Goal: Answer question/provide support: Share knowledge or assist other users

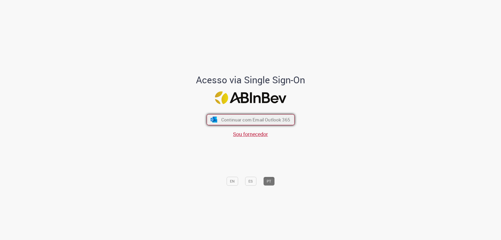
click at [259, 119] on span "Continuar com Email Outlook 365" at bounding box center [255, 120] width 69 height 6
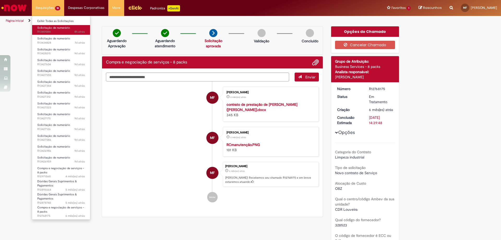
click at [51, 25] on link "Solicitação de numerário 8h atrás 8 horas atrás R13451084" at bounding box center [61, 30] width 58 height 10
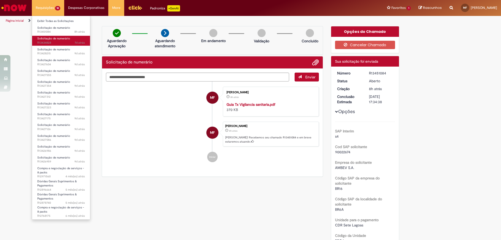
click at [54, 38] on span "Solicitação de numerário" at bounding box center [53, 39] width 33 height 4
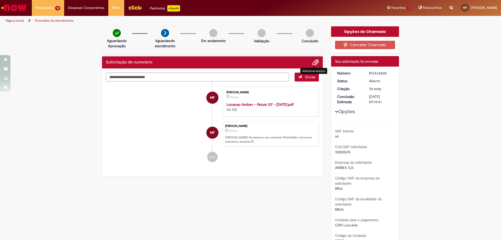
click at [314, 62] on span "Adicionar anexos" at bounding box center [315, 62] width 6 height 6
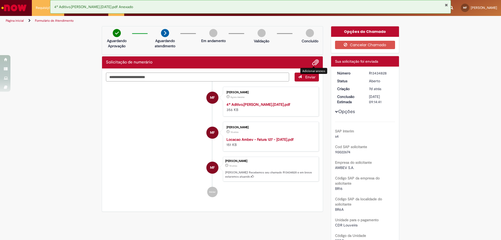
click at [137, 80] on textarea "Digite sua mensagem aqui..." at bounding box center [197, 77] width 183 height 9
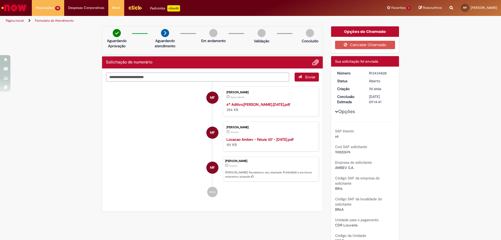
type textarea "**********"
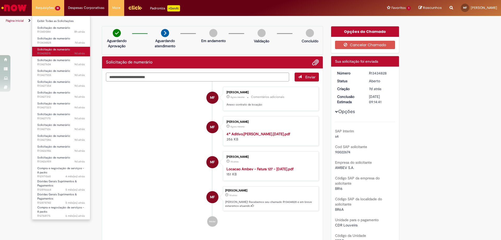
click at [55, 49] on span "Solicitação de numerário" at bounding box center [53, 49] width 33 height 4
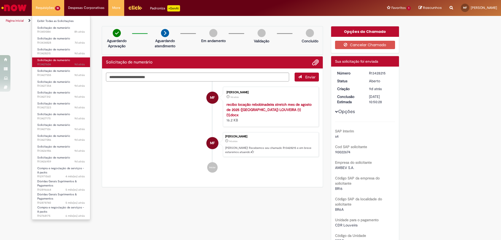
click at [49, 62] on span "9d atrás 9 dias atrás R13427604" at bounding box center [60, 64] width 47 height 4
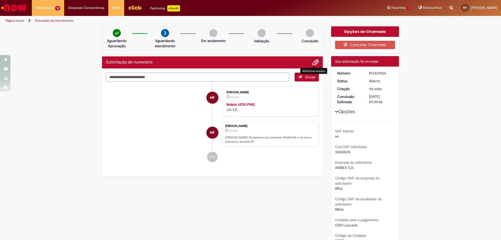
click at [312, 62] on span "Adicionar anexos" at bounding box center [315, 62] width 6 height 6
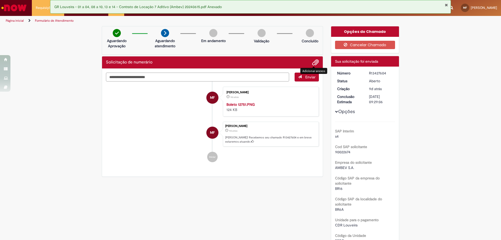
click at [140, 75] on textarea "Digite sua mensagem aqui..." at bounding box center [197, 77] width 183 height 9
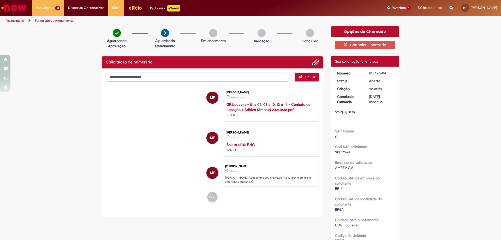
type textarea "**********"
click at [307, 80] on button "Enviar" at bounding box center [306, 77] width 24 height 9
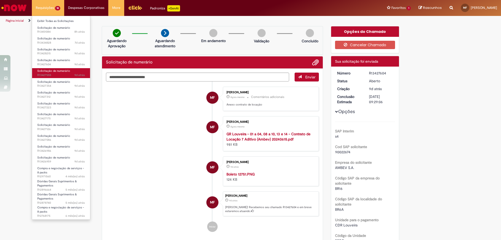
click at [57, 70] on span "Solicitação de numerário" at bounding box center [53, 71] width 33 height 4
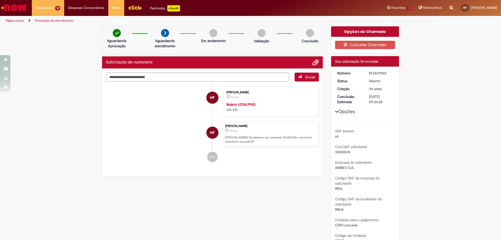
click at [317, 59] on div "Solicitação de numerário" at bounding box center [212, 62] width 221 height 12
click at [317, 61] on div "Solicitação de numerário" at bounding box center [212, 62] width 221 height 12
click at [313, 61] on span "Adicionar anexos" at bounding box center [315, 62] width 6 height 6
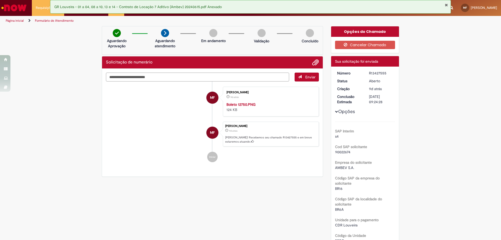
click at [136, 77] on textarea "Digite sua mensagem aqui..." at bounding box center [197, 77] width 183 height 9
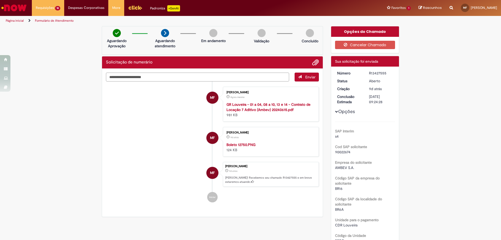
type textarea "**********"
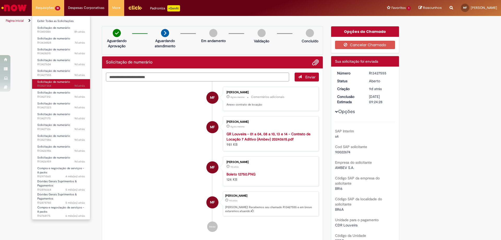
click at [47, 83] on span "Solicitação de numerário" at bounding box center [53, 82] width 33 height 4
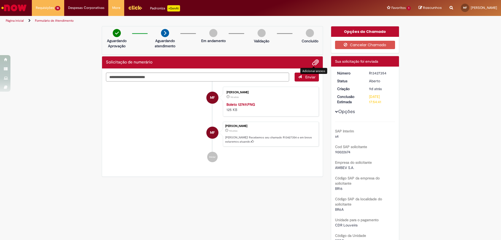
click at [312, 62] on span "Adicionar anexos" at bounding box center [315, 62] width 6 height 6
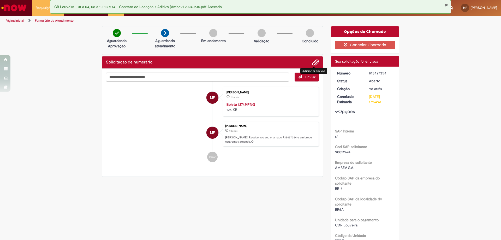
click at [120, 75] on textarea "Digite sua mensagem aqui..." at bounding box center [197, 77] width 183 height 9
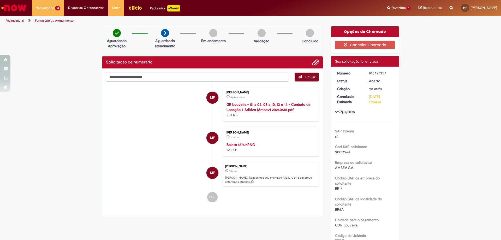
type textarea "**********"
click at [306, 77] on span "Enviar" at bounding box center [310, 77] width 10 height 5
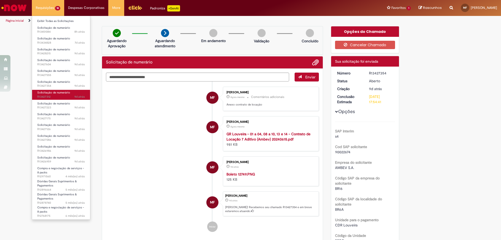
click at [58, 91] on span "Solicitação de numerário" at bounding box center [53, 92] width 33 height 4
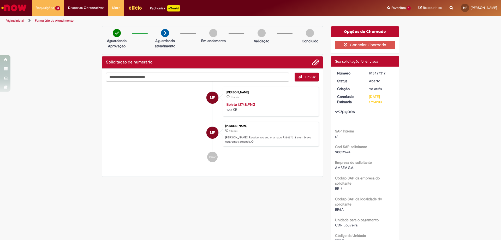
click at [315, 33] on div "Concluído" at bounding box center [309, 37] width 25 height 17
click at [314, 61] on span "Adicionar anexos" at bounding box center [315, 62] width 6 height 6
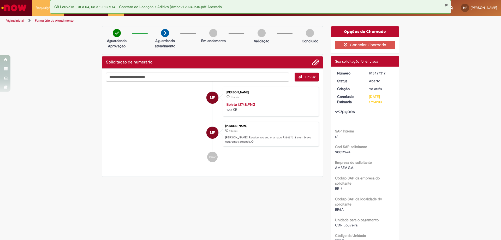
click at [119, 76] on textarea "Digite sua mensagem aqui..." at bounding box center [197, 77] width 183 height 9
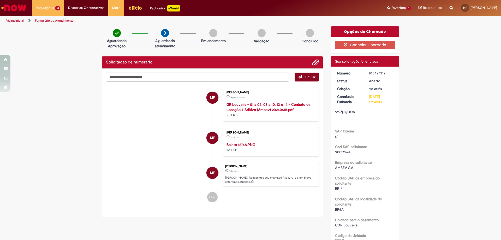
type textarea "**********"
click at [302, 74] on button "Enviar" at bounding box center [306, 77] width 24 height 9
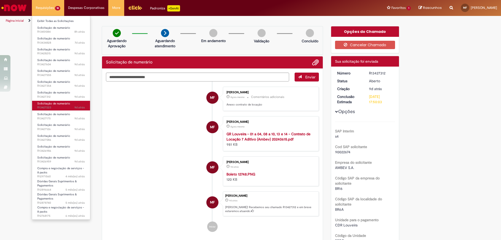
click at [49, 102] on span "Solicitação de numerário" at bounding box center [53, 103] width 33 height 4
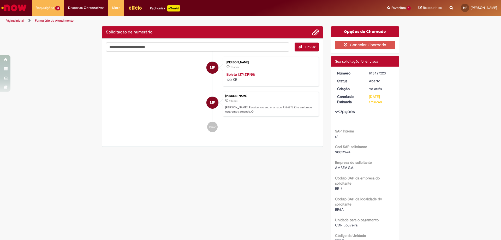
click at [145, 46] on textarea "Digite sua mensagem aqui..." at bounding box center [197, 47] width 183 height 9
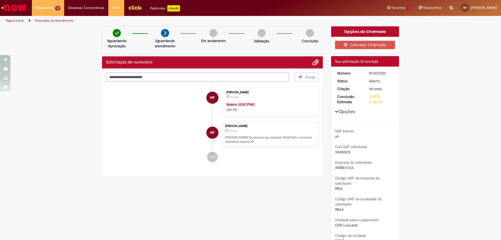
type textarea "**********"
click at [309, 76] on span "Enviar" at bounding box center [307, 77] width 24 height 9
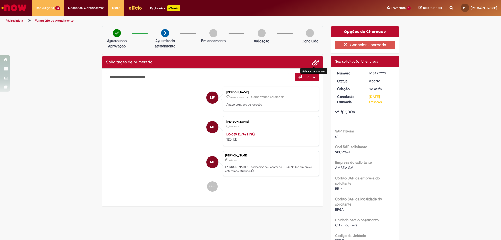
click at [312, 61] on span "Adicionar anexos" at bounding box center [315, 62] width 6 height 6
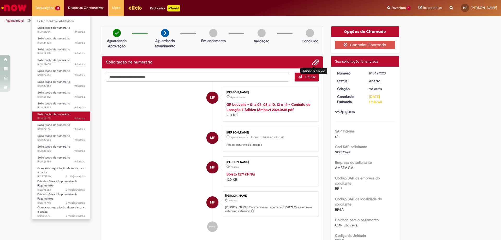
click at [51, 114] on span "Solicitação de numerário" at bounding box center [53, 114] width 33 height 4
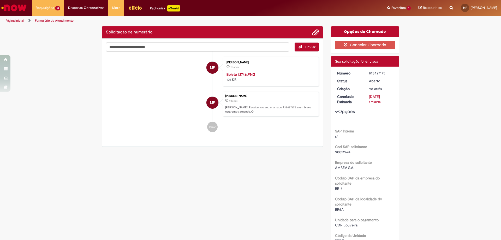
click at [133, 46] on textarea "Digite sua mensagem aqui..." at bounding box center [197, 47] width 183 height 9
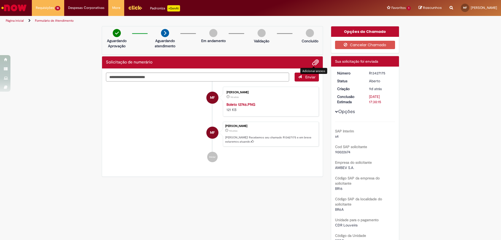
click at [316, 61] on span "Adicionar anexos" at bounding box center [315, 62] width 6 height 6
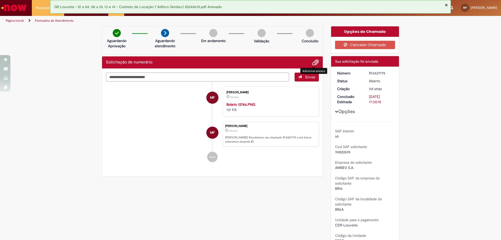
click at [130, 76] on textarea "Digite sua mensagem aqui..." at bounding box center [197, 77] width 183 height 9
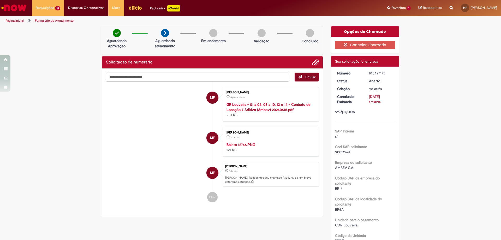
type textarea "**********"
click at [301, 76] on button "Enviar" at bounding box center [306, 77] width 24 height 9
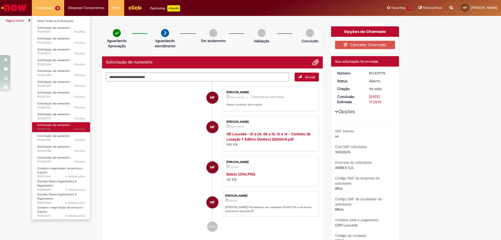
click at [56, 124] on span "Solicitação de numerário" at bounding box center [53, 125] width 33 height 4
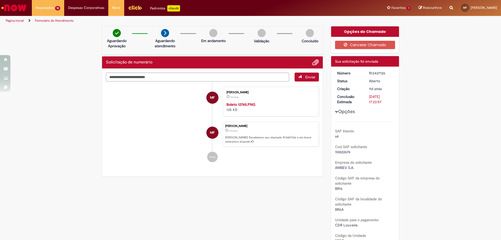
click at [313, 34] on div "Concluído" at bounding box center [309, 37] width 25 height 17
click at [317, 62] on div "Solicitação de numerário" at bounding box center [212, 62] width 221 height 12
click at [313, 62] on span "Adicionar anexos" at bounding box center [315, 62] width 6 height 6
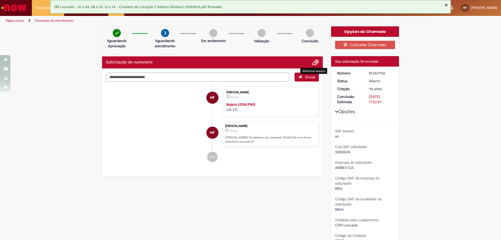
click at [119, 80] on textarea "Digite sua mensagem aqui..." at bounding box center [197, 77] width 183 height 9
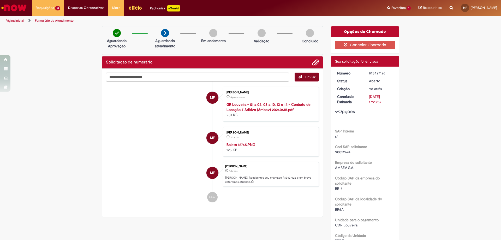
type textarea "**********"
click at [304, 74] on button "Enviar" at bounding box center [306, 77] width 24 height 9
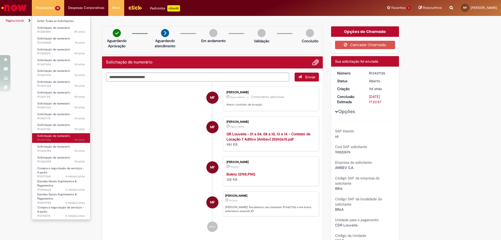
click at [48, 136] on span "Solicitação de numerário" at bounding box center [53, 136] width 33 height 4
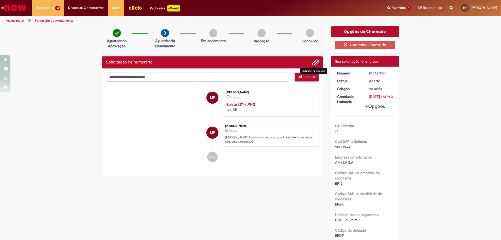
click at [313, 62] on span "Adicionar anexos" at bounding box center [315, 62] width 6 height 6
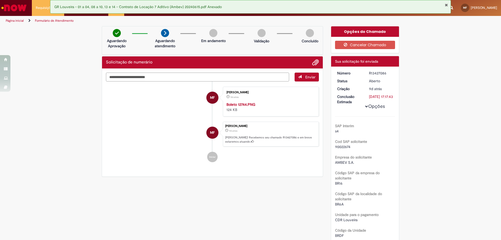
click at [133, 76] on textarea "Digite sua mensagem aqui..." at bounding box center [197, 77] width 183 height 9
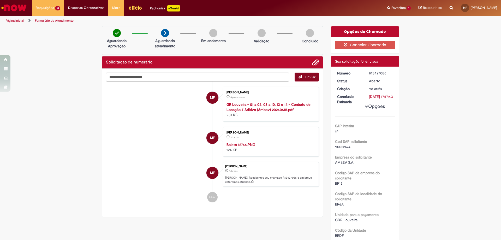
type textarea "**********"
click at [305, 77] on span "Enviar" at bounding box center [310, 77] width 10 height 5
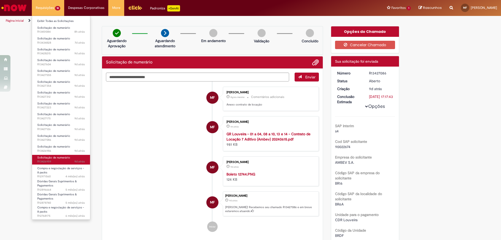
click at [53, 156] on span "Solicitação de numerário" at bounding box center [53, 157] width 33 height 4
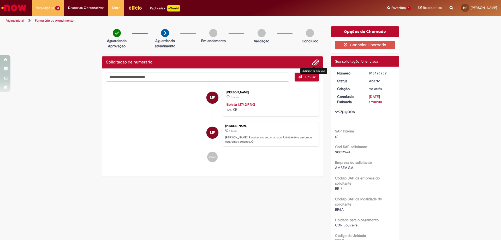
click at [314, 62] on span "Adicionar anexos" at bounding box center [315, 62] width 6 height 6
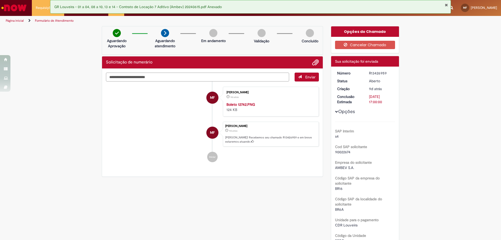
click at [129, 78] on textarea "Digite sua mensagem aqui..." at bounding box center [197, 77] width 183 height 9
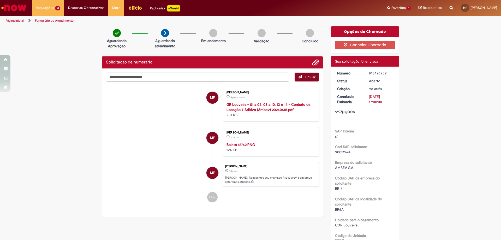
type textarea "**********"
click at [308, 77] on span "Enviar" at bounding box center [310, 77] width 10 height 5
